Goal: Information Seeking & Learning: Learn about a topic

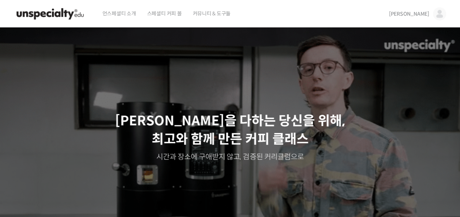
click at [442, 11] on img at bounding box center [439, 13] width 13 height 13
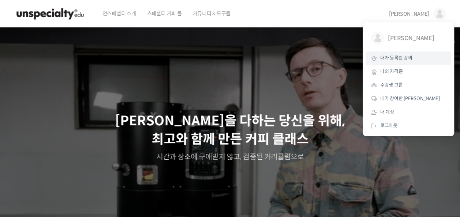
click at [422, 56] on link "내가 등록한 강의" at bounding box center [408, 59] width 86 height 14
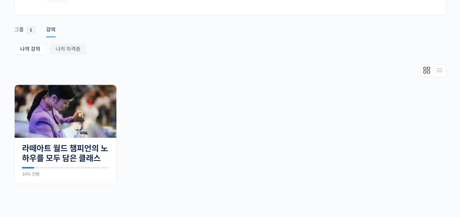
scroll to position [132, 0]
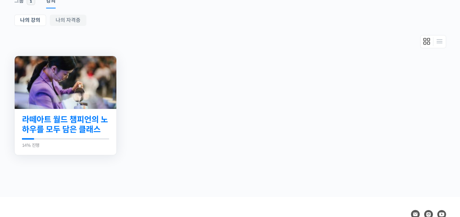
click at [81, 124] on link "라떼아트 월드 챔피언의 노하우를 모두 담은 클래스" at bounding box center [65, 125] width 87 height 20
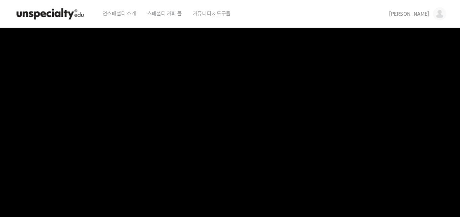
click at [297, 24] on div "언스페셜티 소개 스페셜티 커피 몰 커뮤니티 & 도구들" at bounding box center [239, 14] width 284 height 28
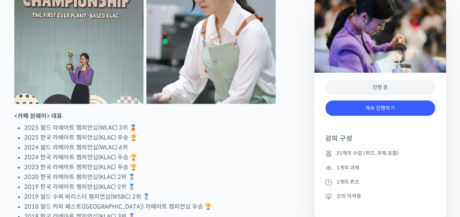
scroll to position [410, 0]
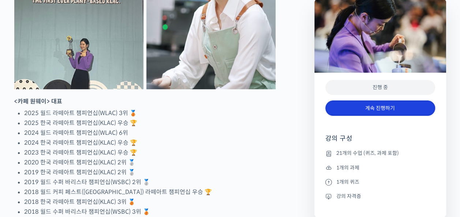
click at [392, 108] on link "계속 진행하기" at bounding box center [380, 109] width 110 height 16
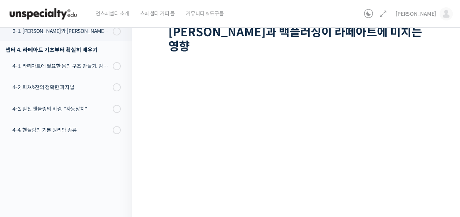
scroll to position [91, 0]
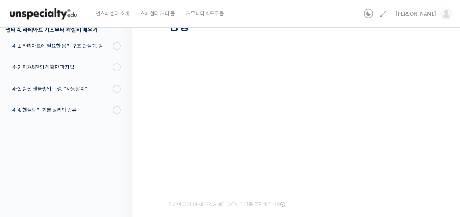
click at [309, 207] on div "영상이 끊기신다면 여기를 클릭해주세요 완료 처리하기" at bounding box center [297, 152] width 258 height 234
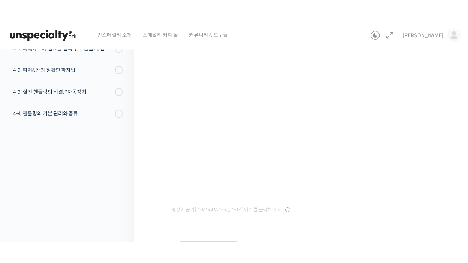
scroll to position [102, 0]
